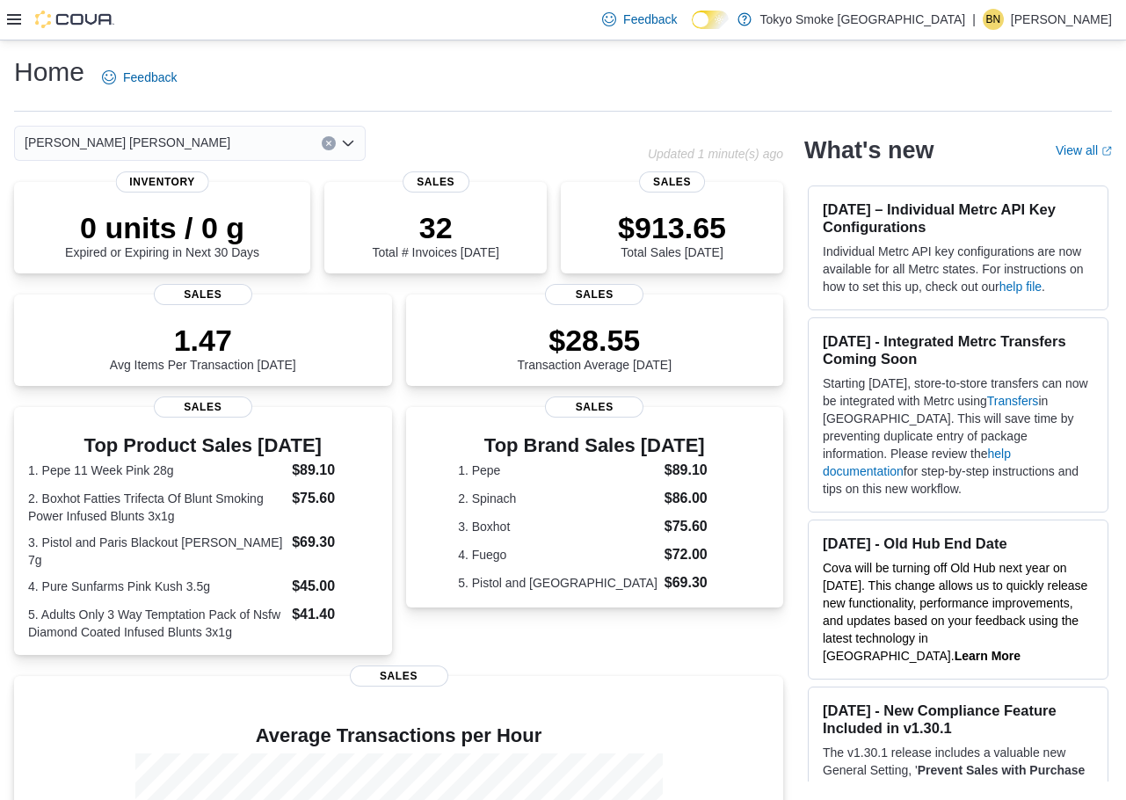
click at [12, 21] on icon at bounding box center [14, 19] width 14 height 14
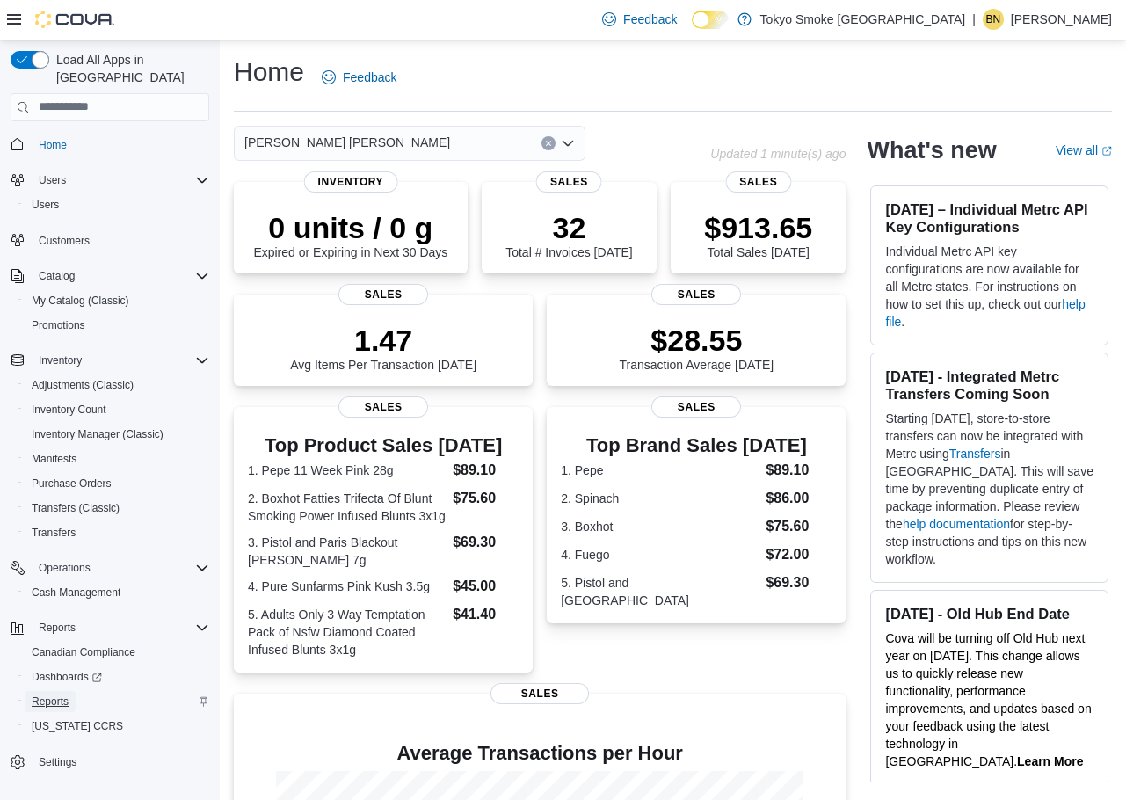
click at [70, 691] on link "Reports" at bounding box center [50, 701] width 51 height 21
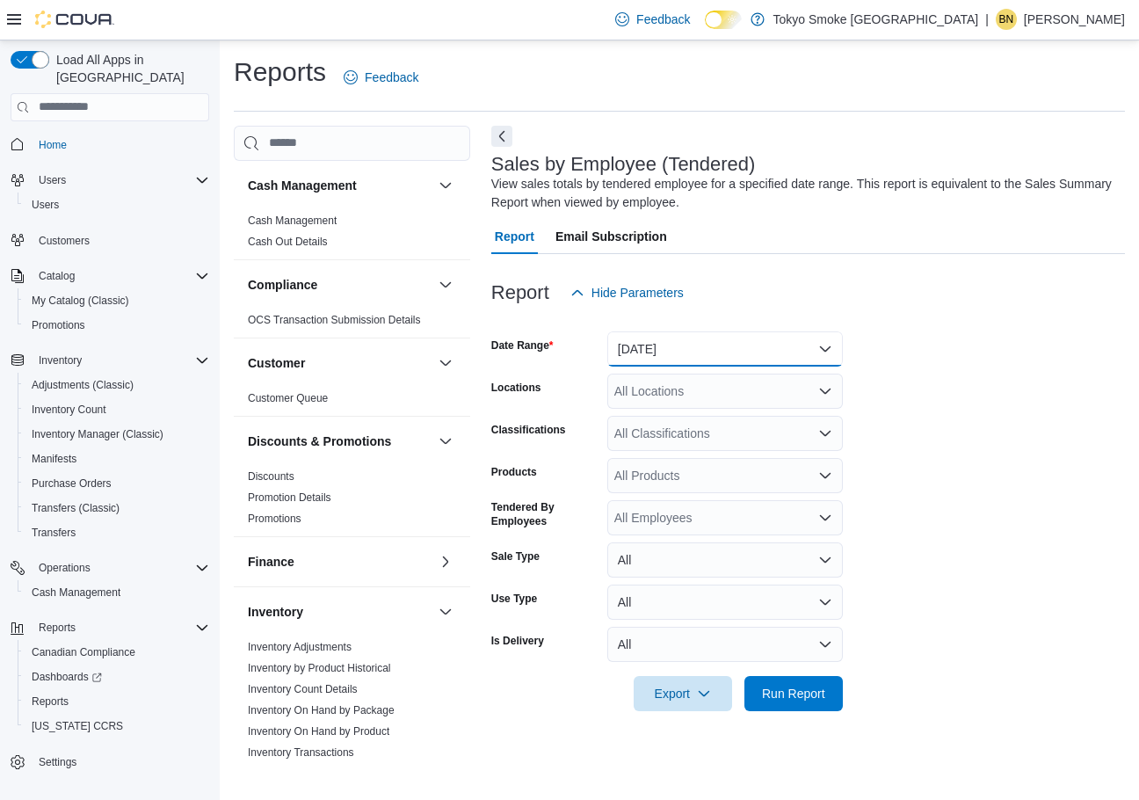
drag, startPoint x: 810, startPoint y: 340, endPoint x: 803, endPoint y: 349, distance: 11.3
click at [810, 340] on button "[DATE]" at bounding box center [725, 348] width 236 height 35
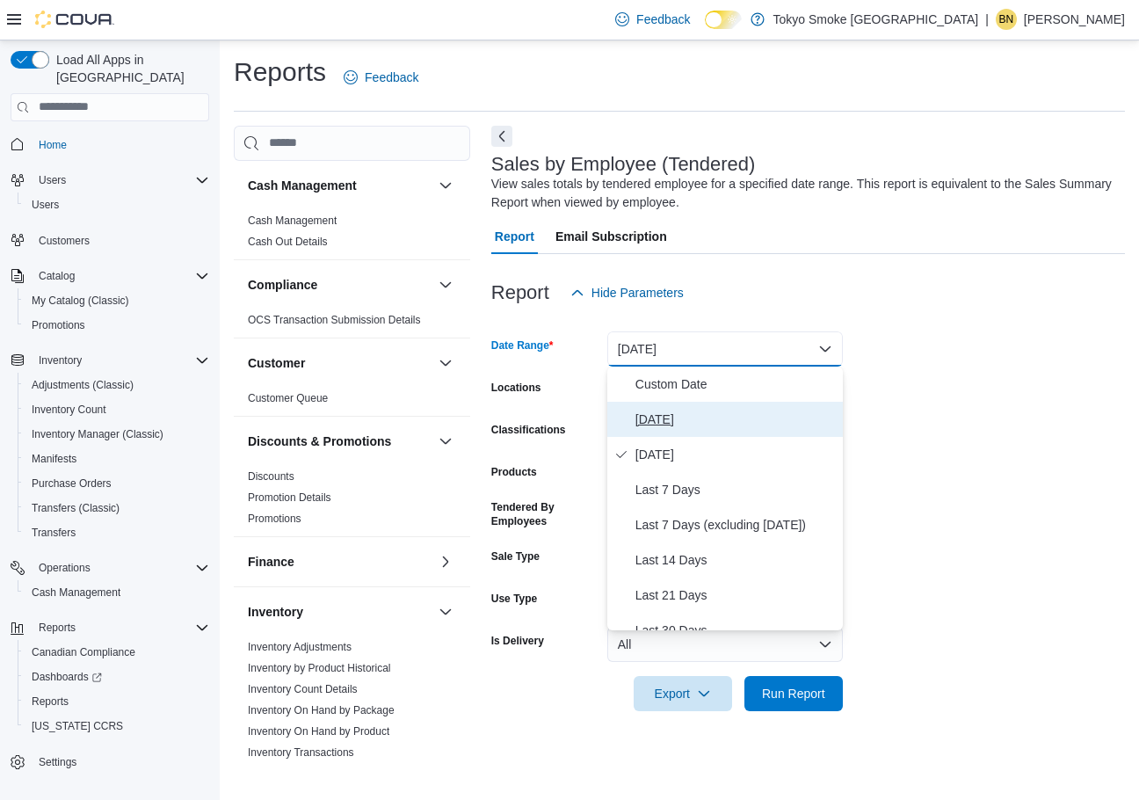
click at [686, 412] on span "[DATE]" at bounding box center [736, 419] width 200 height 21
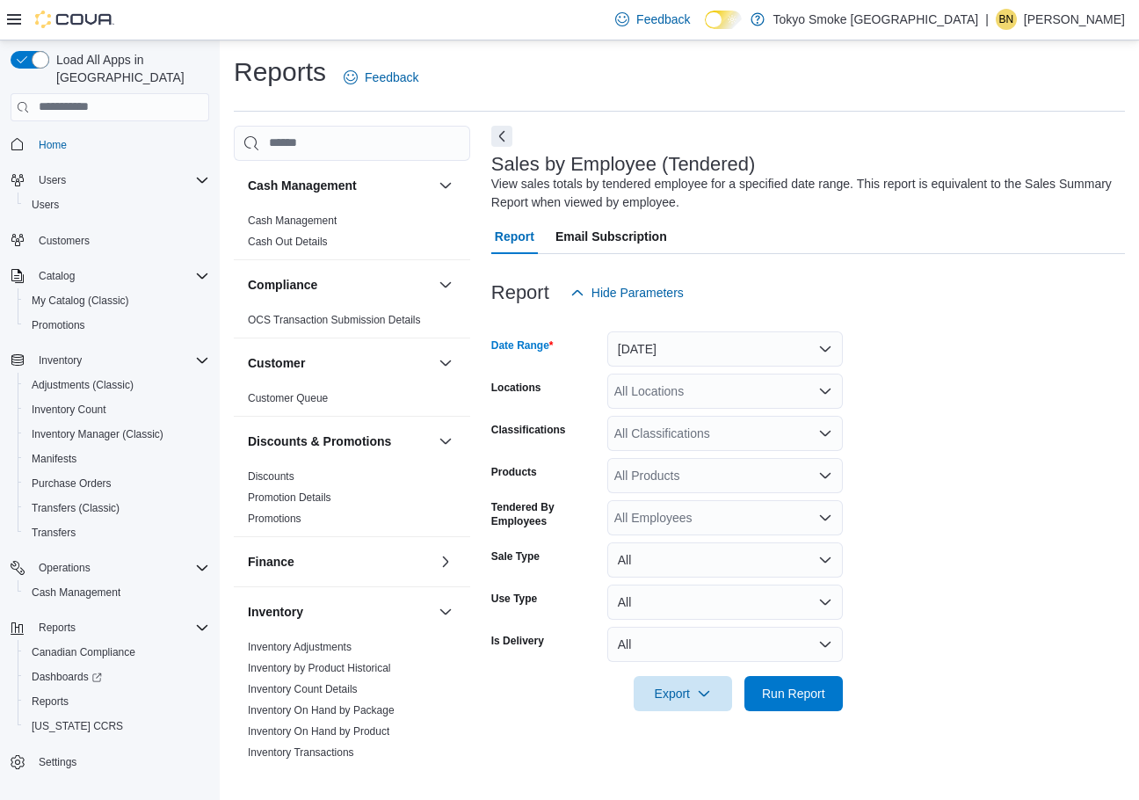
drag, startPoint x: 739, startPoint y: 381, endPoint x: 740, endPoint y: 403, distance: 22.9
click at [739, 381] on div "All Locations" at bounding box center [725, 391] width 236 height 35
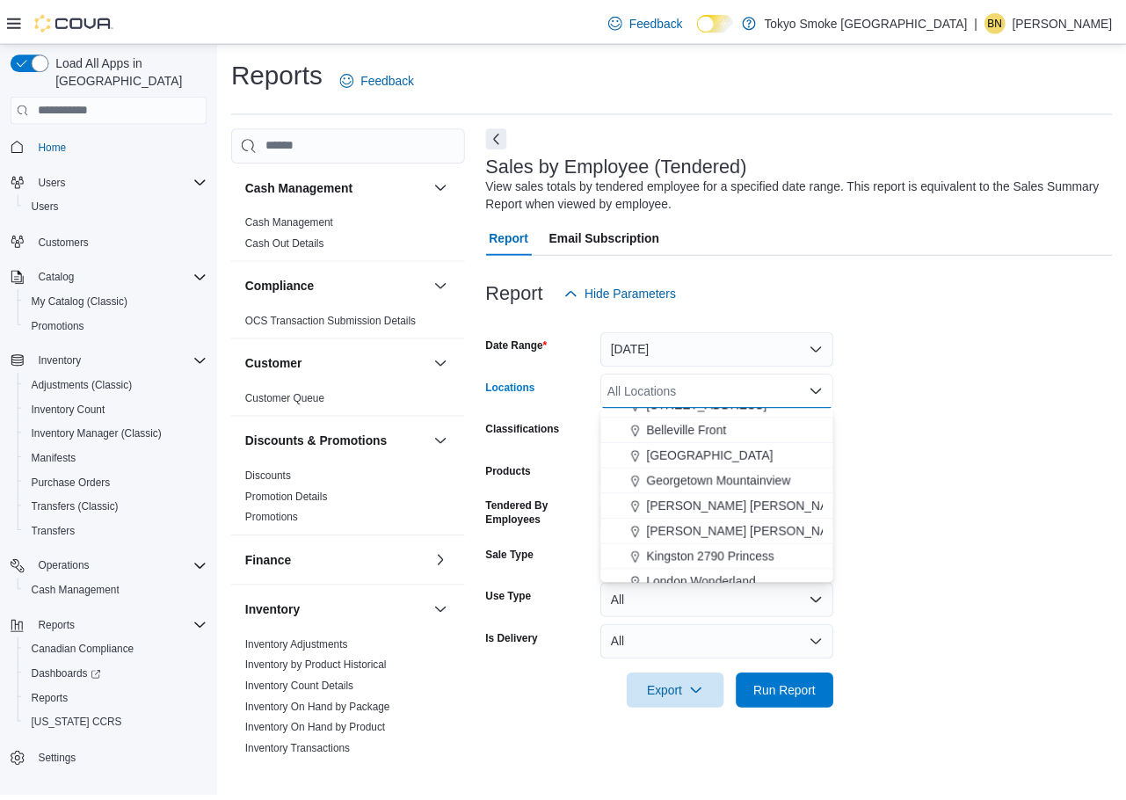
scroll to position [527, 0]
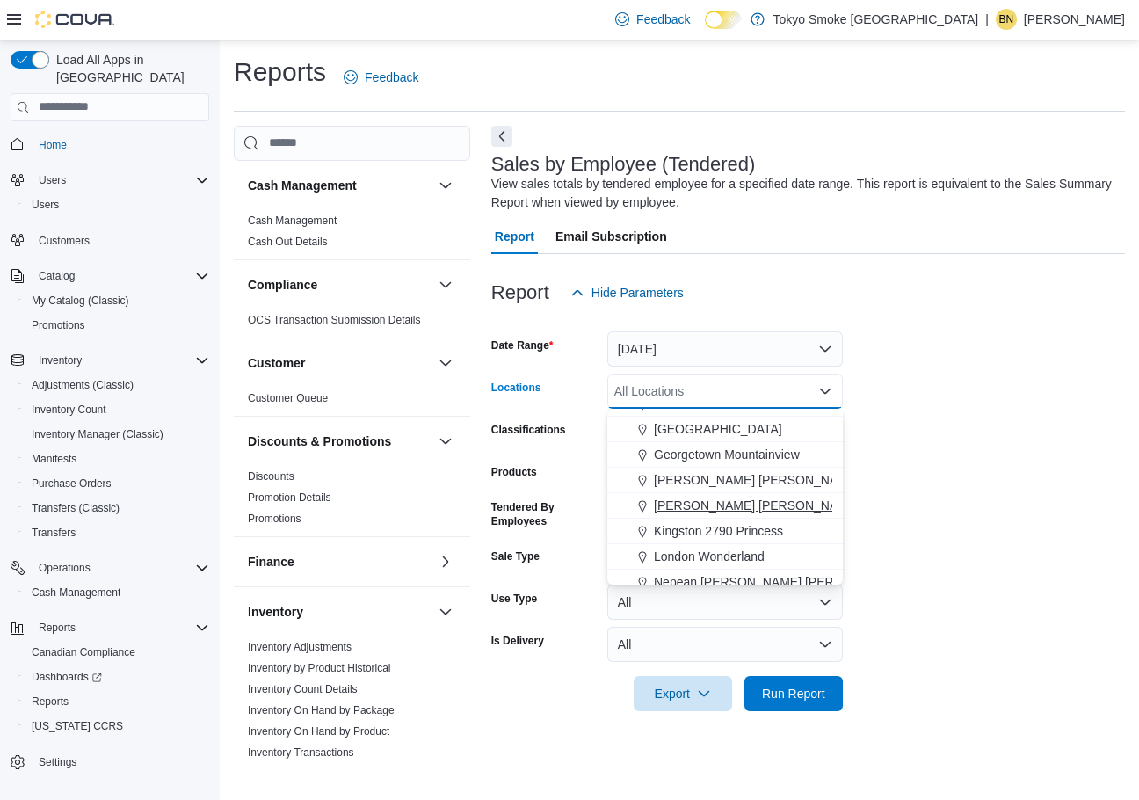
click at [723, 503] on span "[PERSON_NAME] [PERSON_NAME]" at bounding box center [757, 506] width 206 height 18
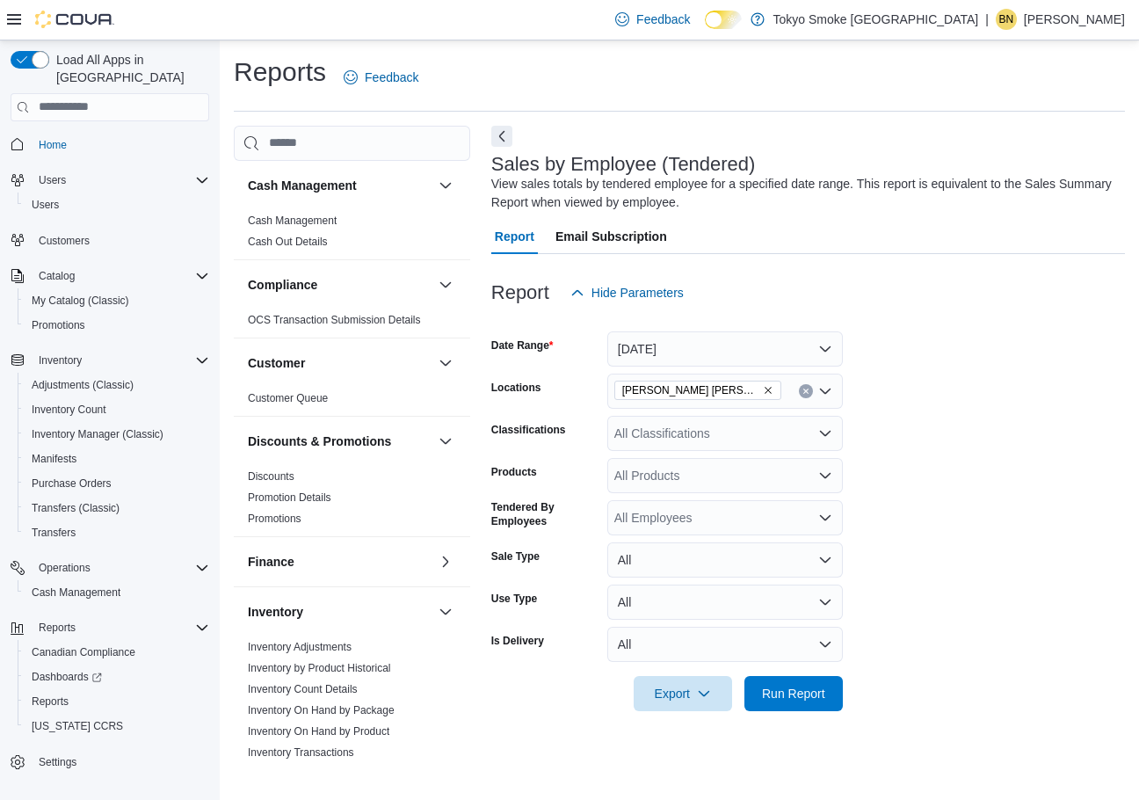
click at [1029, 481] on form "Date Range [DATE] Locations [GEOGRAPHIC_DATA] [PERSON_NAME] Classifications All…" at bounding box center [808, 510] width 634 height 401
click at [830, 692] on span "Run Report" at bounding box center [793, 692] width 77 height 35
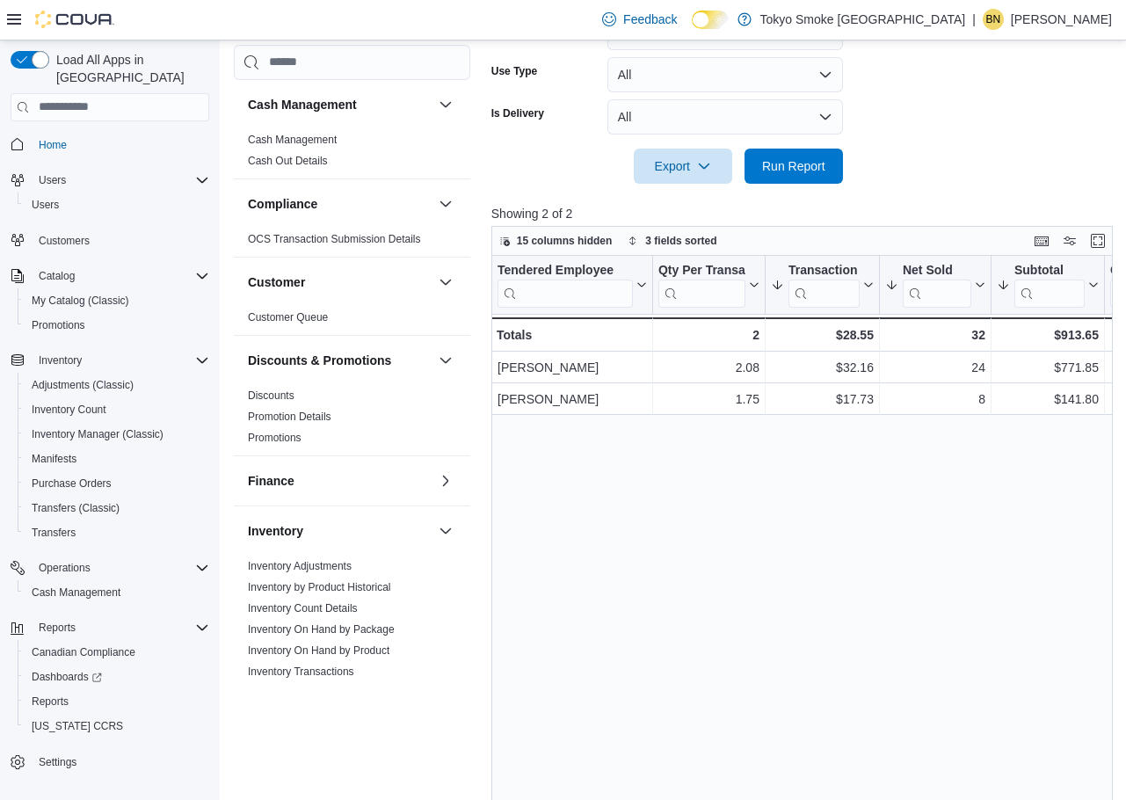
scroll to position [607, 0]
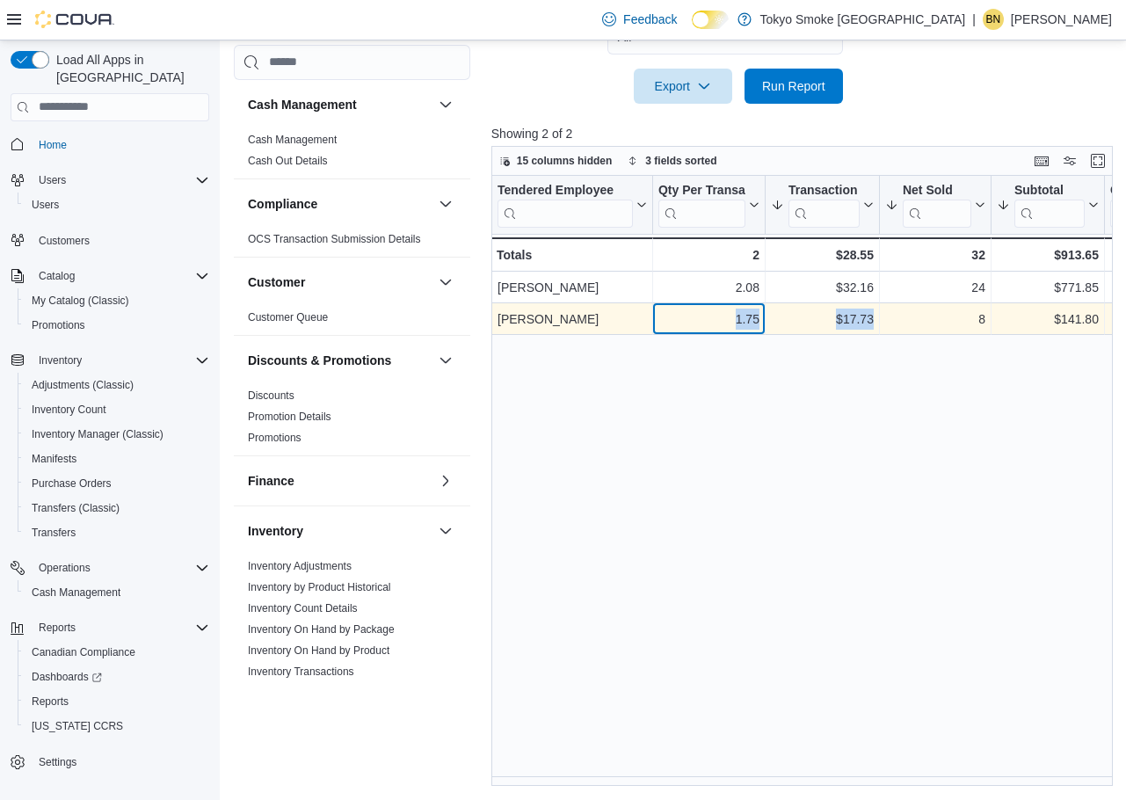
drag, startPoint x: 697, startPoint y: 323, endPoint x: 885, endPoint y: 318, distance: 188.2
click at [885, 318] on div "[PERSON_NAME] - Tendered Employee, column 1, row 2 1.75 - Qty Per Transaction, …" at bounding box center [948, 319] width 914 height 32
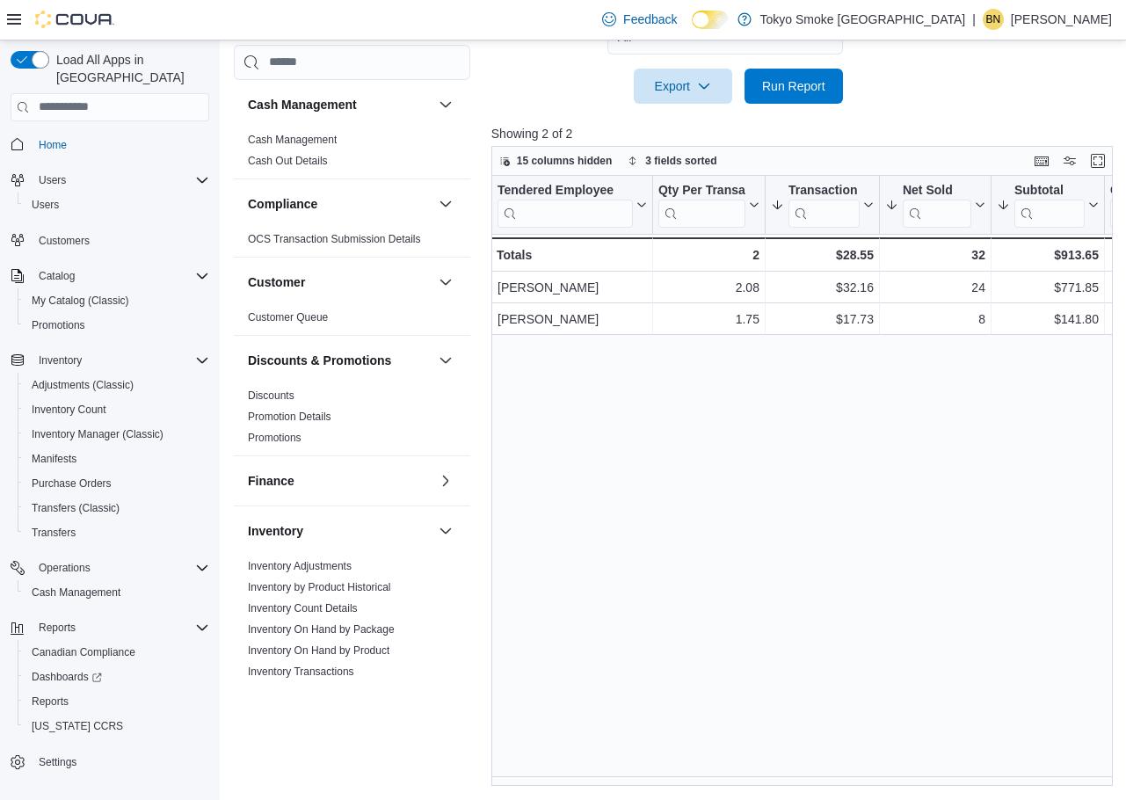
click at [754, 402] on div "Tendered Employee Click to view column header actions Qty Per Transaction Click…" at bounding box center [805, 481] width 628 height 610
